Goal: Find specific page/section

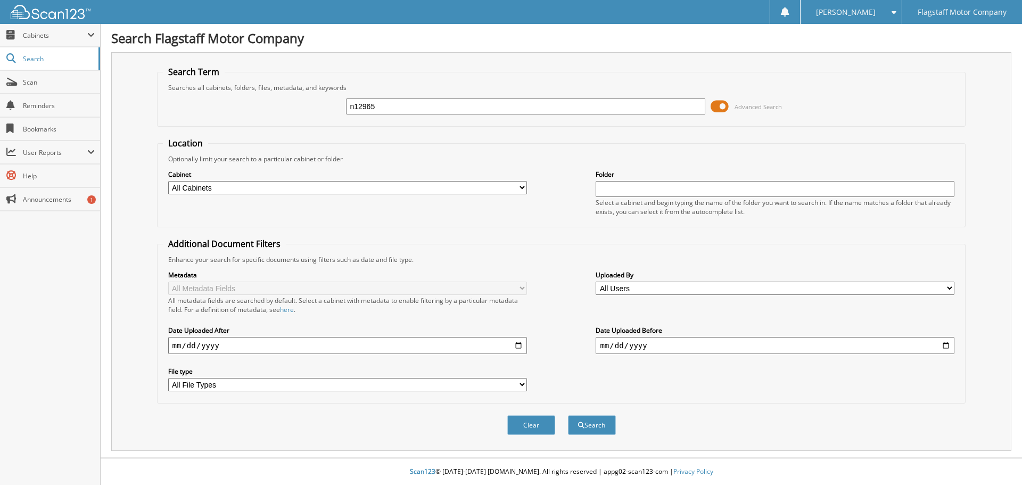
type input "n12965"
click at [568, 415] on button "Search" at bounding box center [592, 425] width 48 height 20
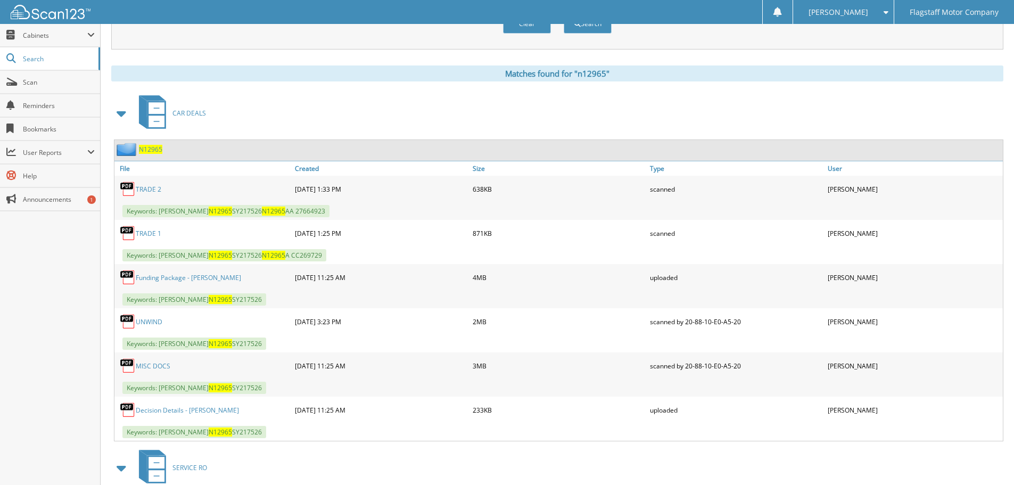
scroll to position [479, 0]
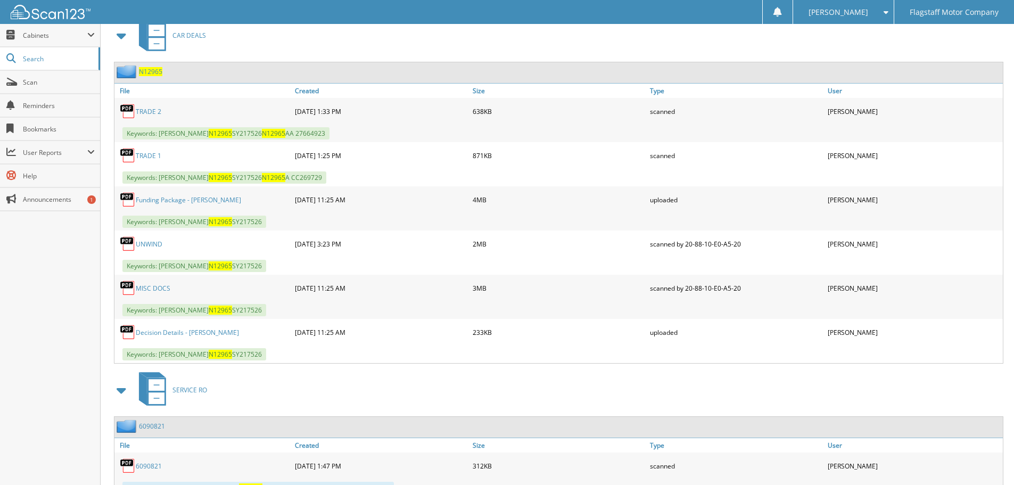
click at [159, 291] on link "MISC DOCS" at bounding box center [153, 288] width 35 height 9
click at [144, 155] on link "TRADE 1" at bounding box center [149, 155] width 26 height 9
click at [155, 110] on link "TRADE 2" at bounding box center [149, 111] width 26 height 9
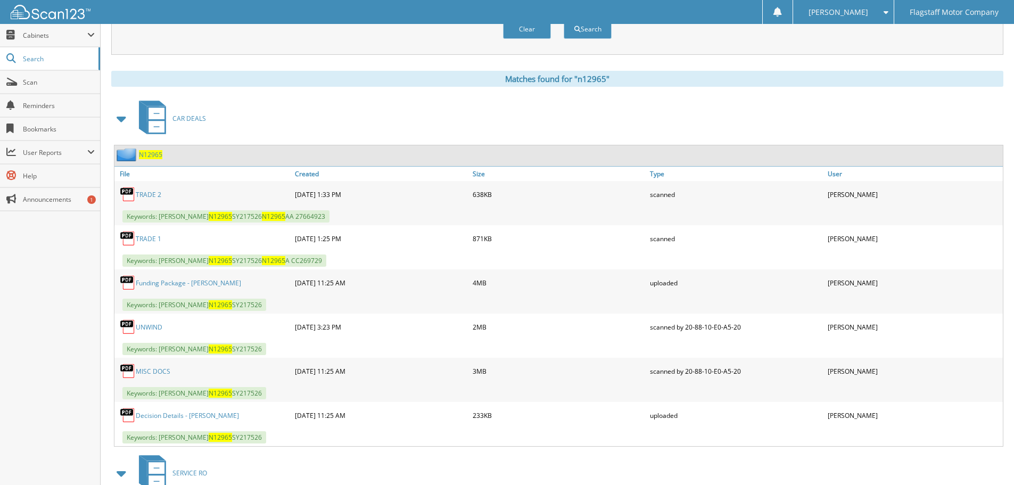
scroll to position [373, 0]
